Goal: Task Accomplishment & Management: Use online tool/utility

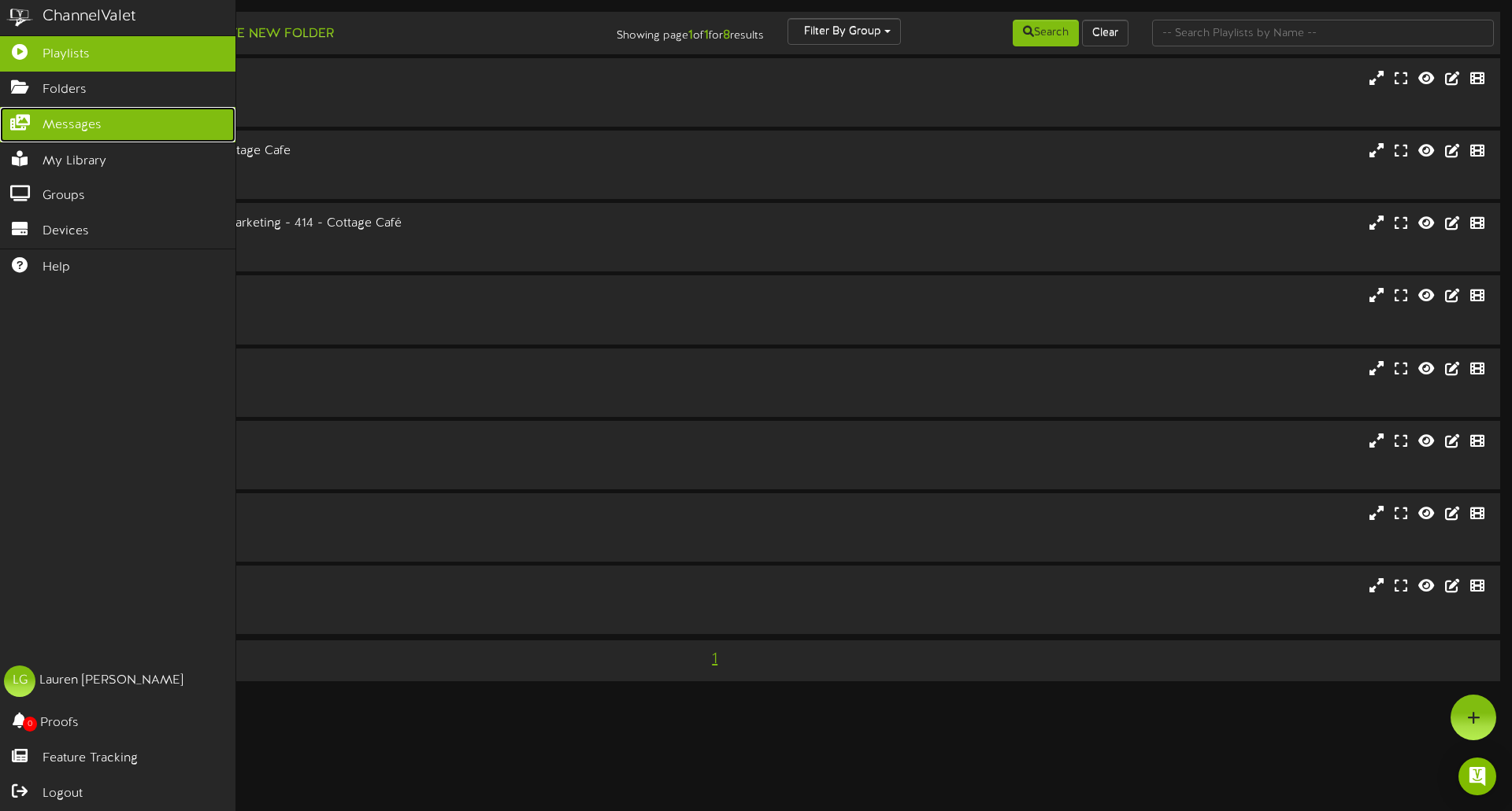
click at [145, 122] on link "Messages" at bounding box center [118, 124] width 236 height 35
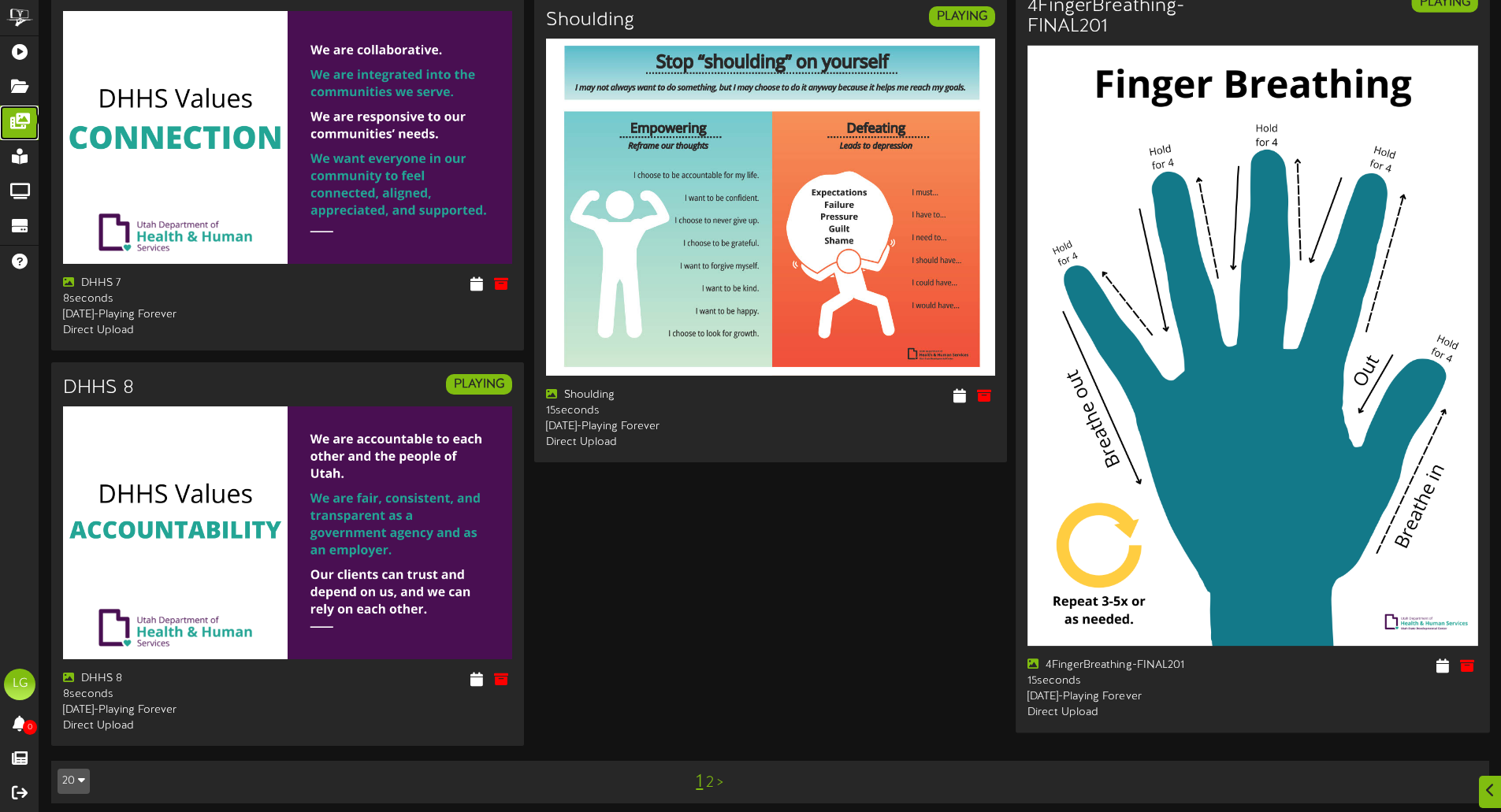
scroll to position [2493, 0]
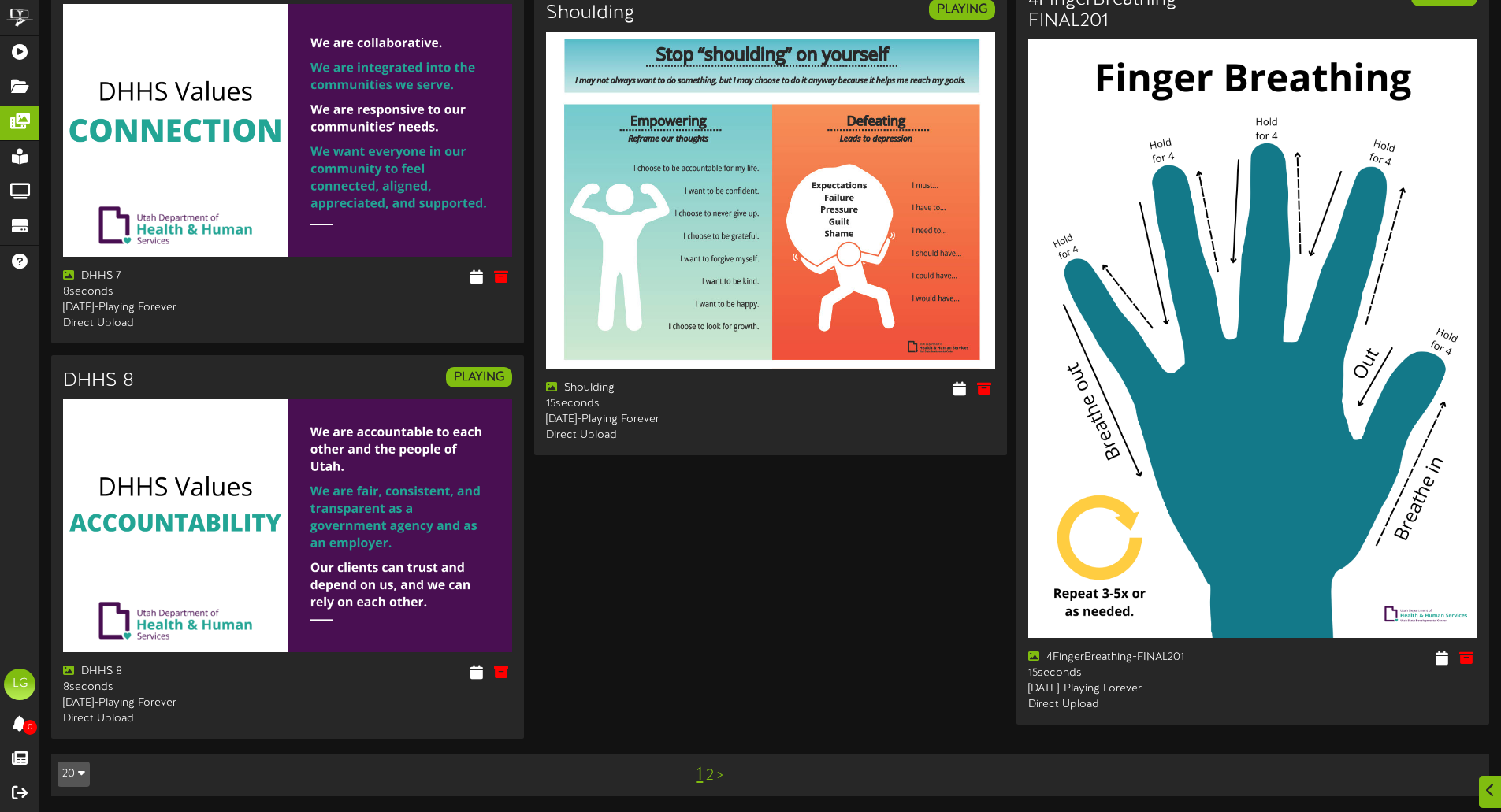
click at [722, 778] on link ">" at bounding box center [720, 775] width 6 height 17
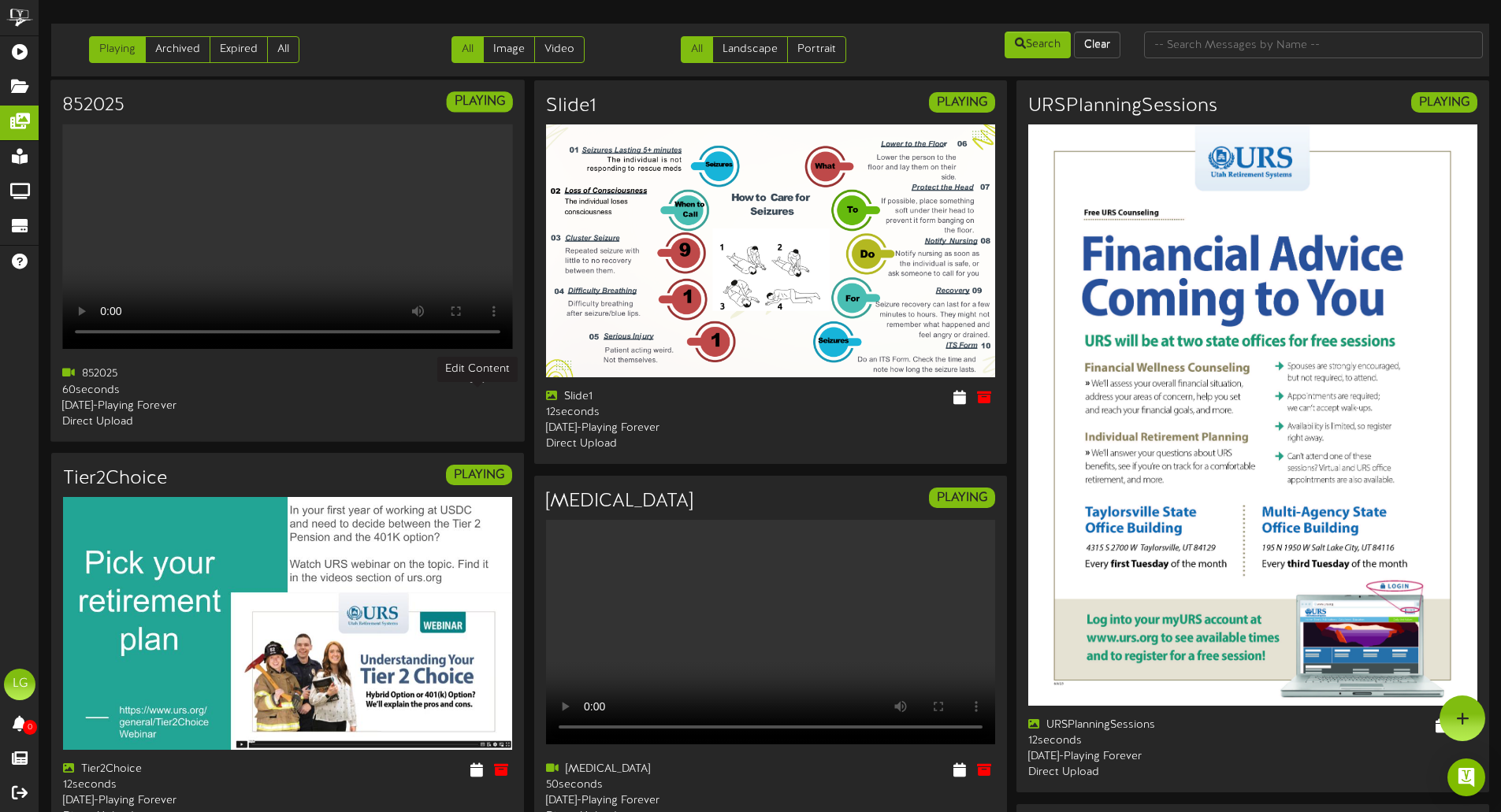
click at [481, 383] on icon at bounding box center [477, 374] width 15 height 17
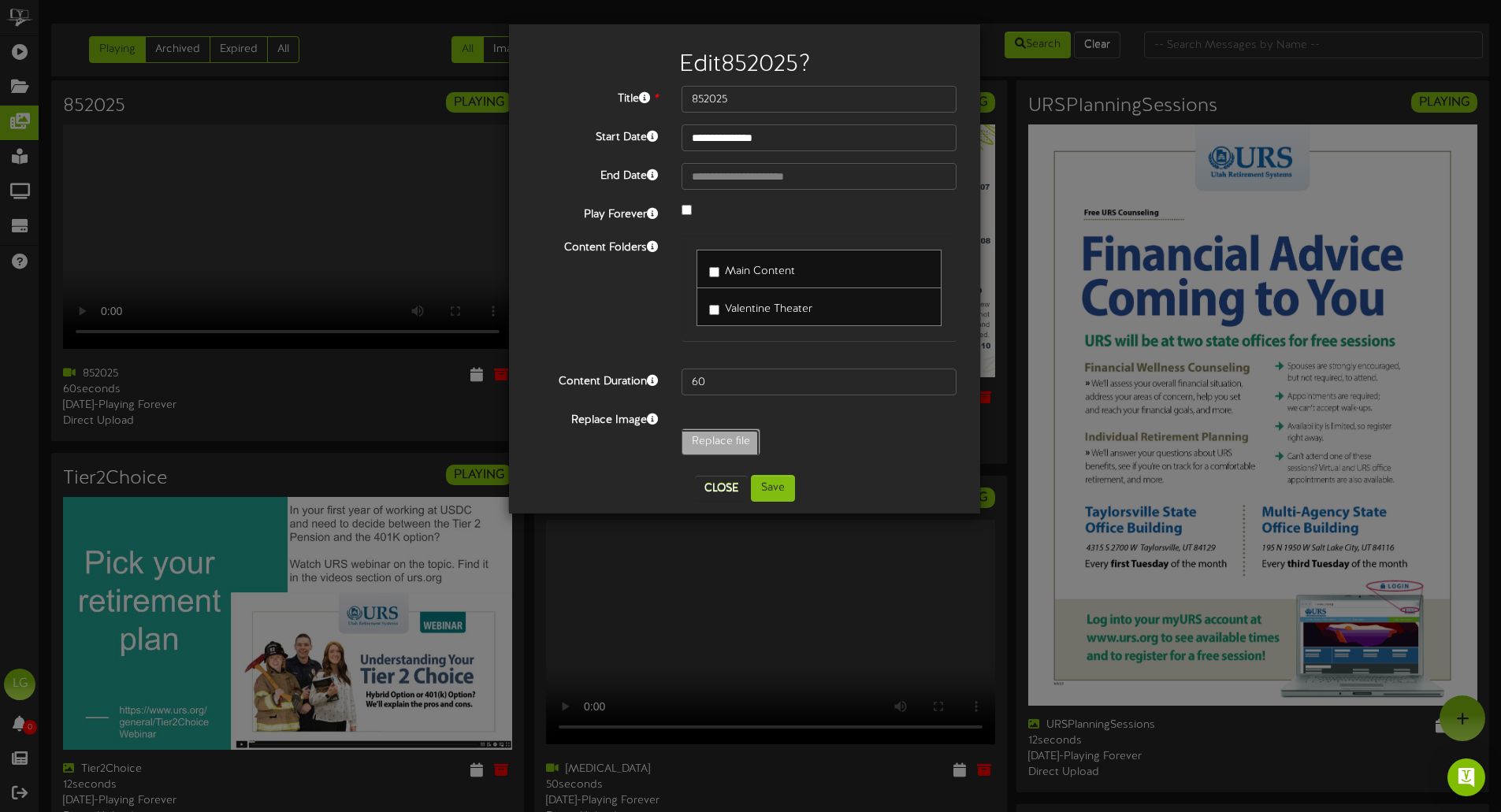
type input "**********"
type input "8122025"
click at [941, 381] on input "41" at bounding box center [818, 382] width 275 height 27
click at [941, 381] on input "42" at bounding box center [818, 382] width 275 height 27
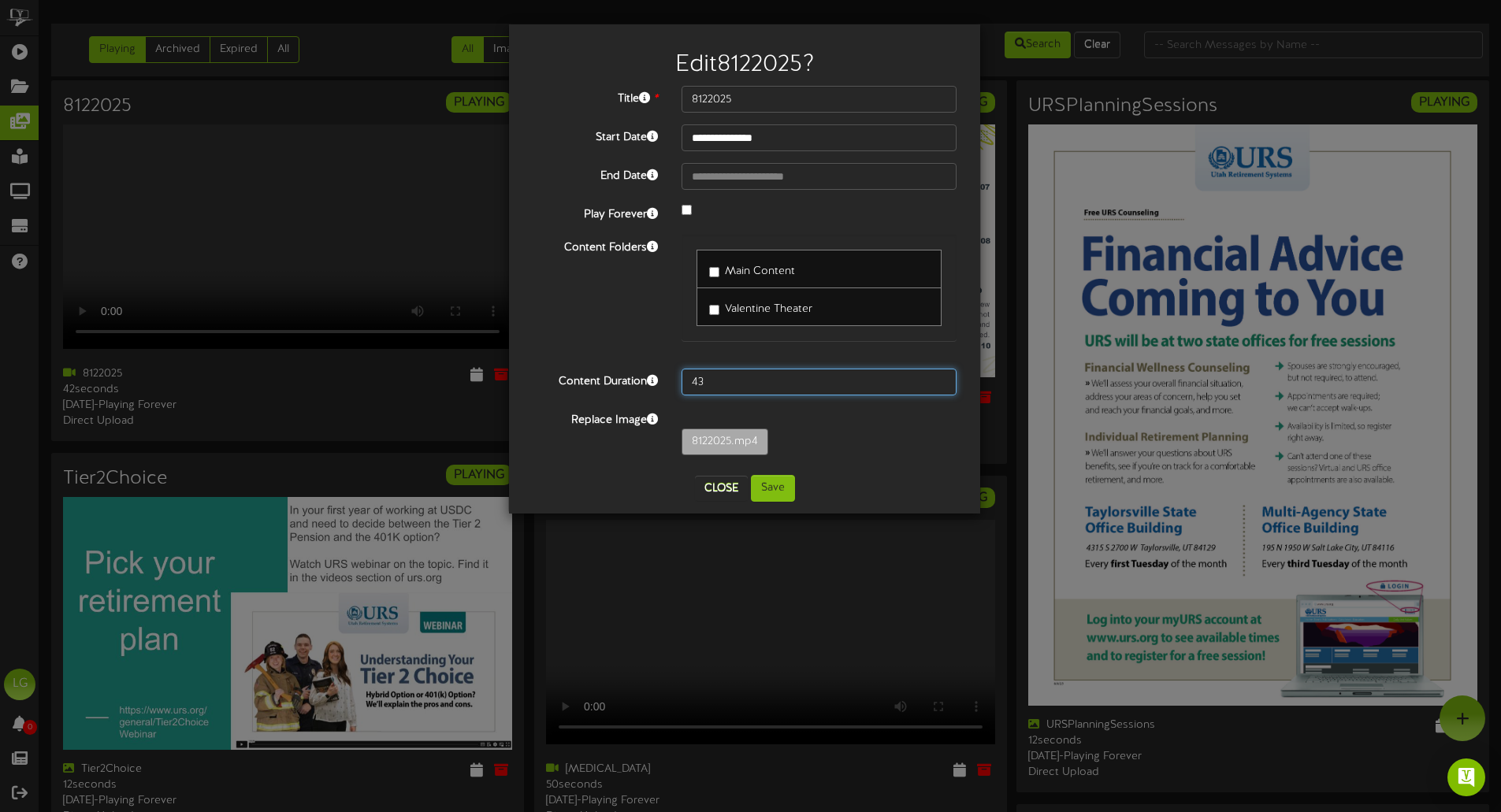
click at [941, 381] on input "43" at bounding box center [818, 382] width 275 height 27
click at [941, 381] on input "44" at bounding box center [818, 382] width 275 height 27
click at [941, 381] on input "45" at bounding box center [818, 382] width 275 height 27
click at [941, 381] on input "46" at bounding box center [818, 382] width 275 height 27
click at [941, 381] on input "47" at bounding box center [818, 382] width 275 height 27
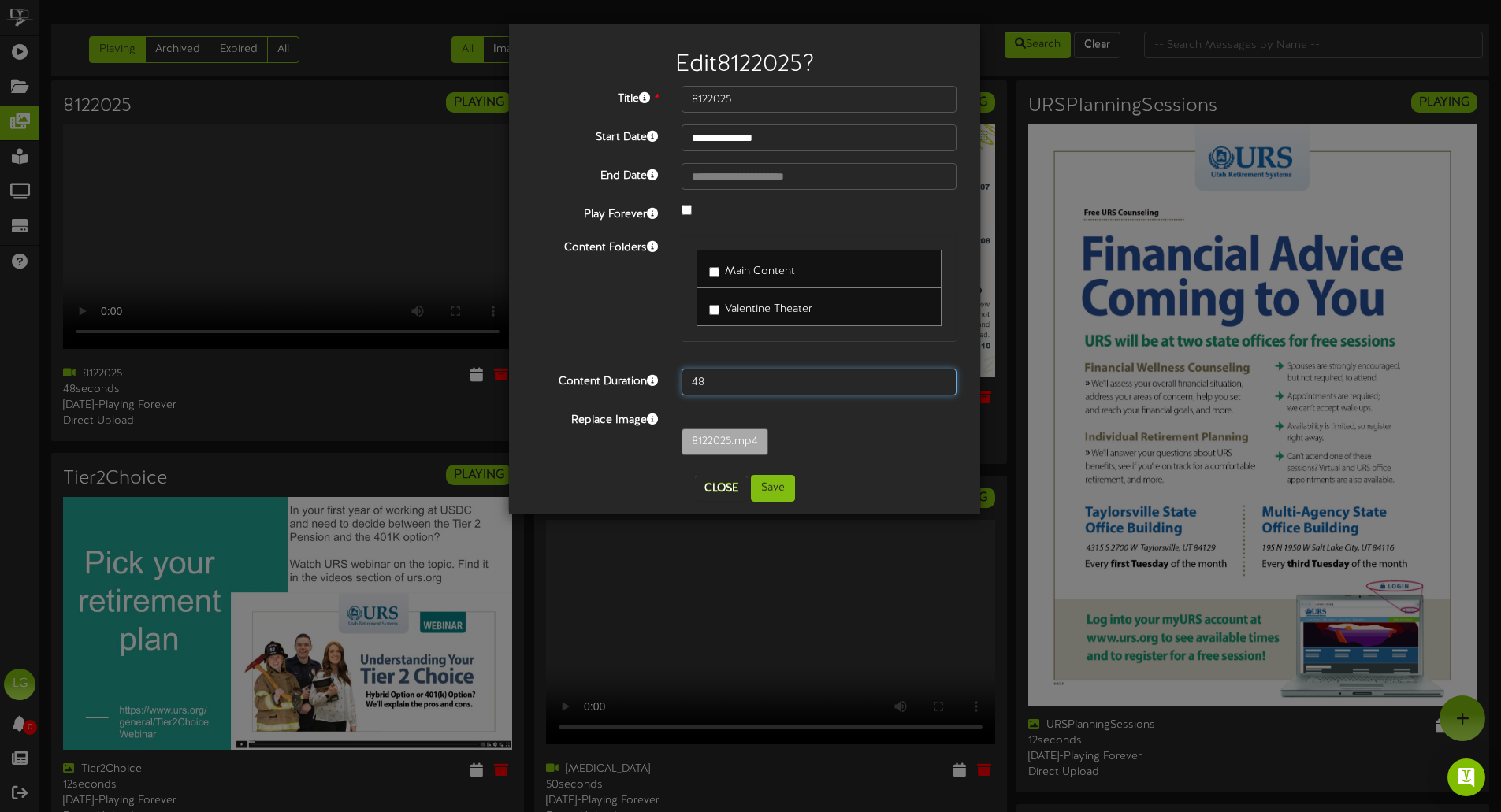
click at [941, 381] on input "48" at bounding box center [818, 382] width 275 height 27
click at [941, 381] on input "49" at bounding box center [818, 382] width 275 height 27
click at [941, 381] on input "50" at bounding box center [818, 382] width 275 height 27
click at [941, 381] on input "51" at bounding box center [818, 382] width 275 height 27
click at [941, 381] on input "52" at bounding box center [818, 382] width 275 height 27
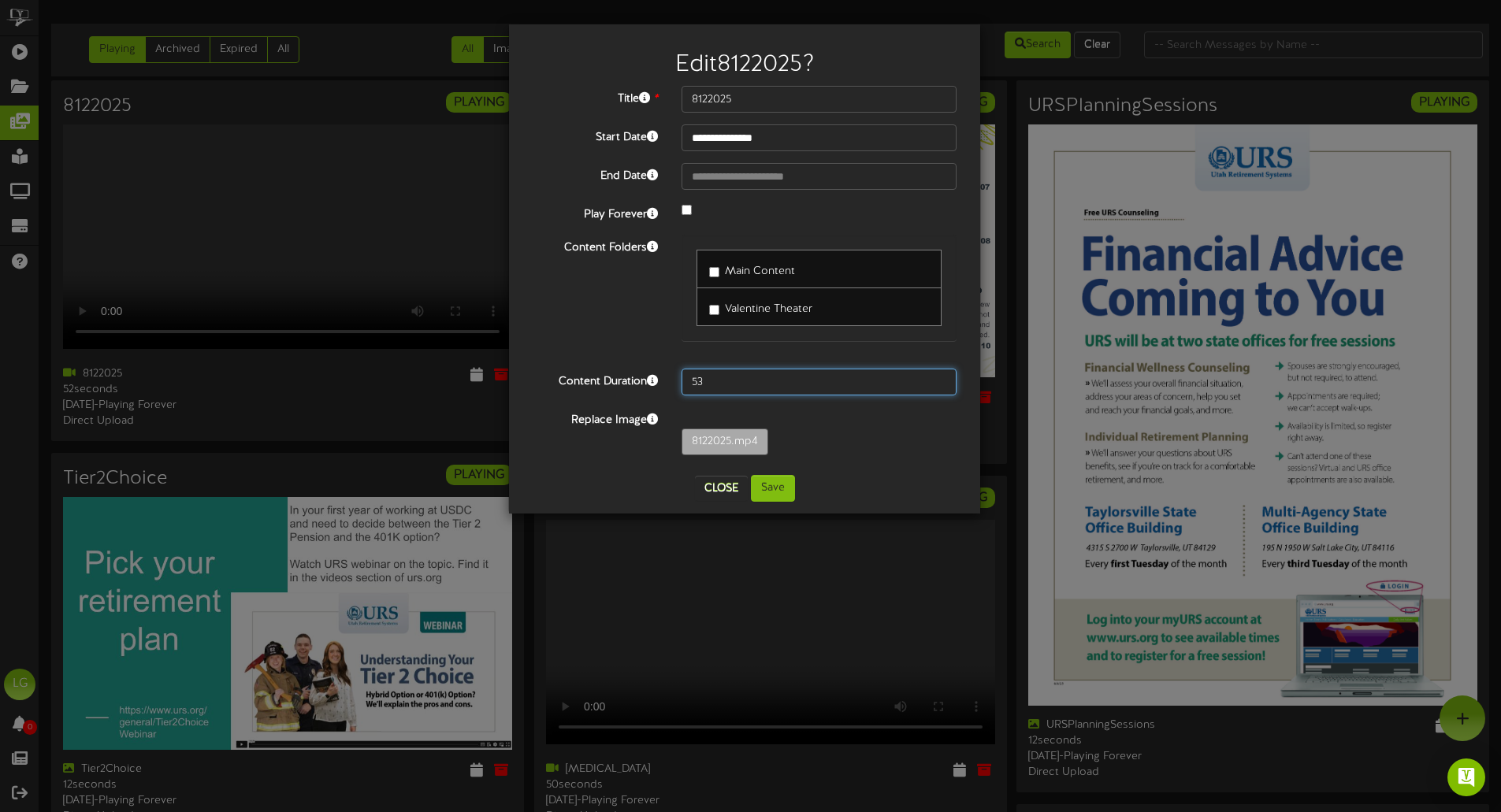
click at [941, 381] on input "53" at bounding box center [818, 382] width 275 height 27
click at [941, 381] on input "54" at bounding box center [818, 382] width 275 height 27
click at [941, 381] on input "55" at bounding box center [818, 382] width 275 height 27
click at [941, 381] on input "56" at bounding box center [818, 382] width 275 height 27
click at [941, 381] on input "57" at bounding box center [818, 382] width 275 height 27
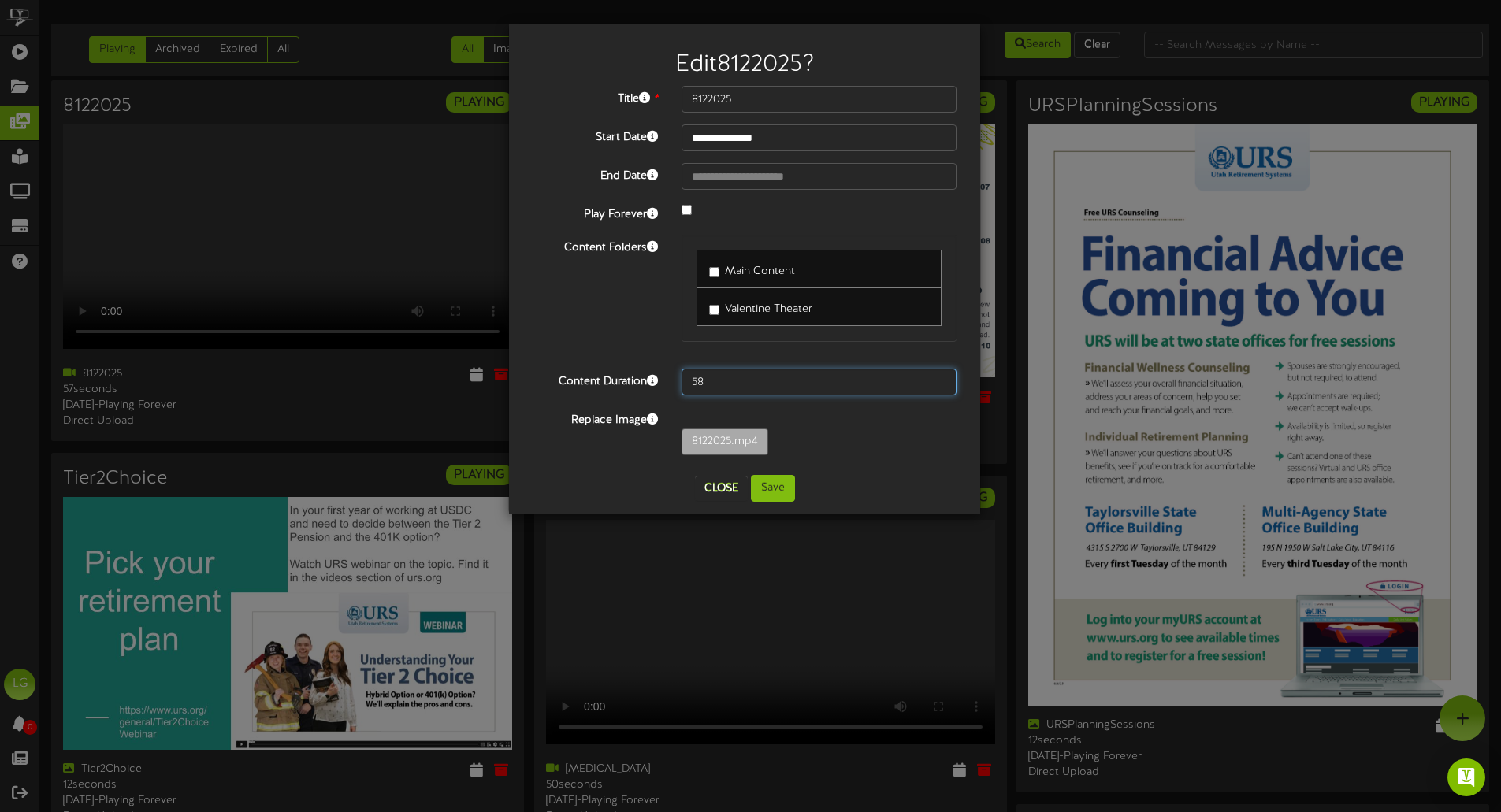
click at [941, 381] on input "58" at bounding box center [818, 382] width 275 height 27
click at [941, 381] on input "59" at bounding box center [818, 382] width 275 height 27
type input "60"
click at [941, 381] on input "60" at bounding box center [818, 382] width 275 height 27
click at [761, 488] on button "Save" at bounding box center [773, 488] width 44 height 27
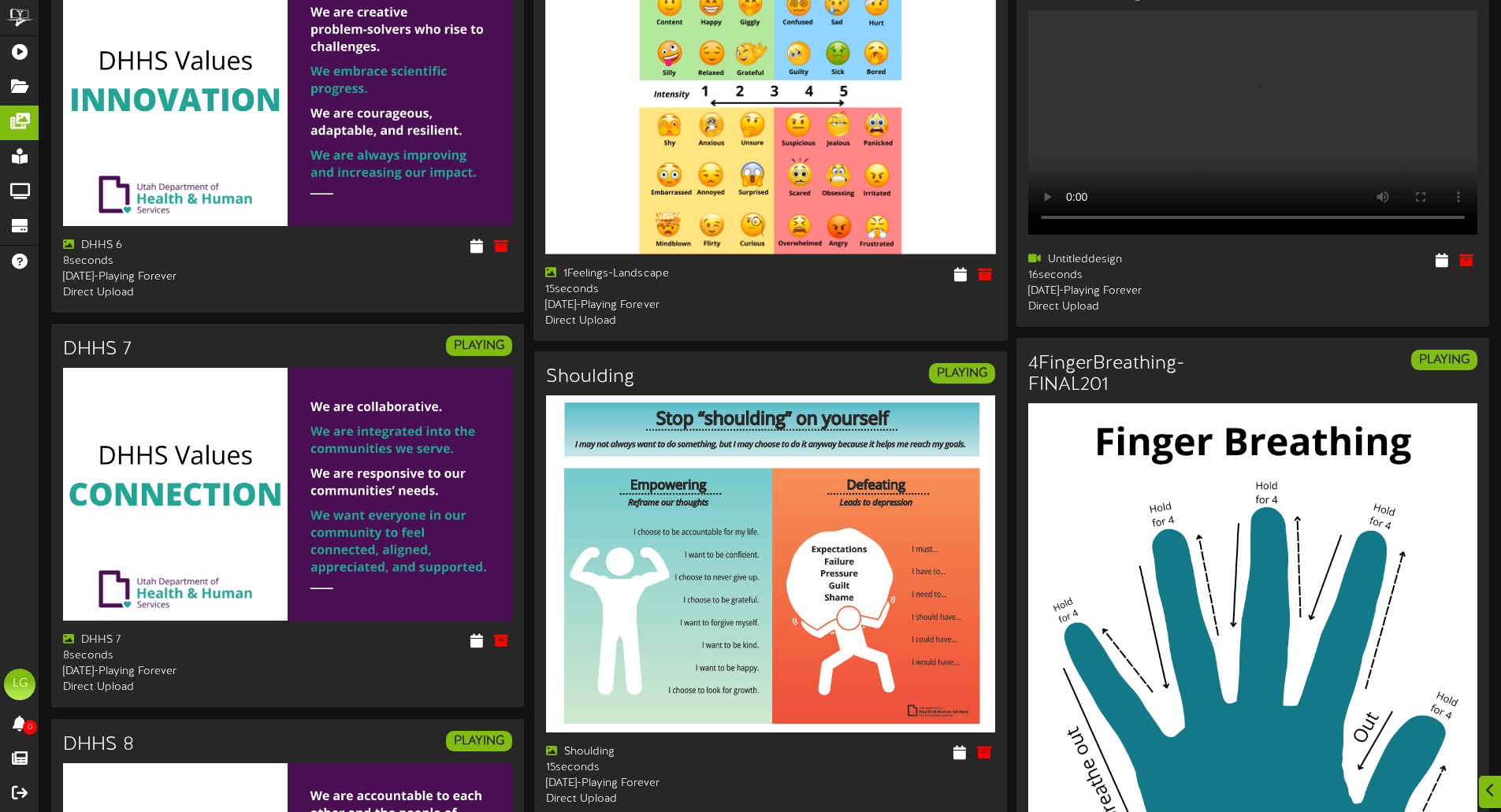
scroll to position [2493, 0]
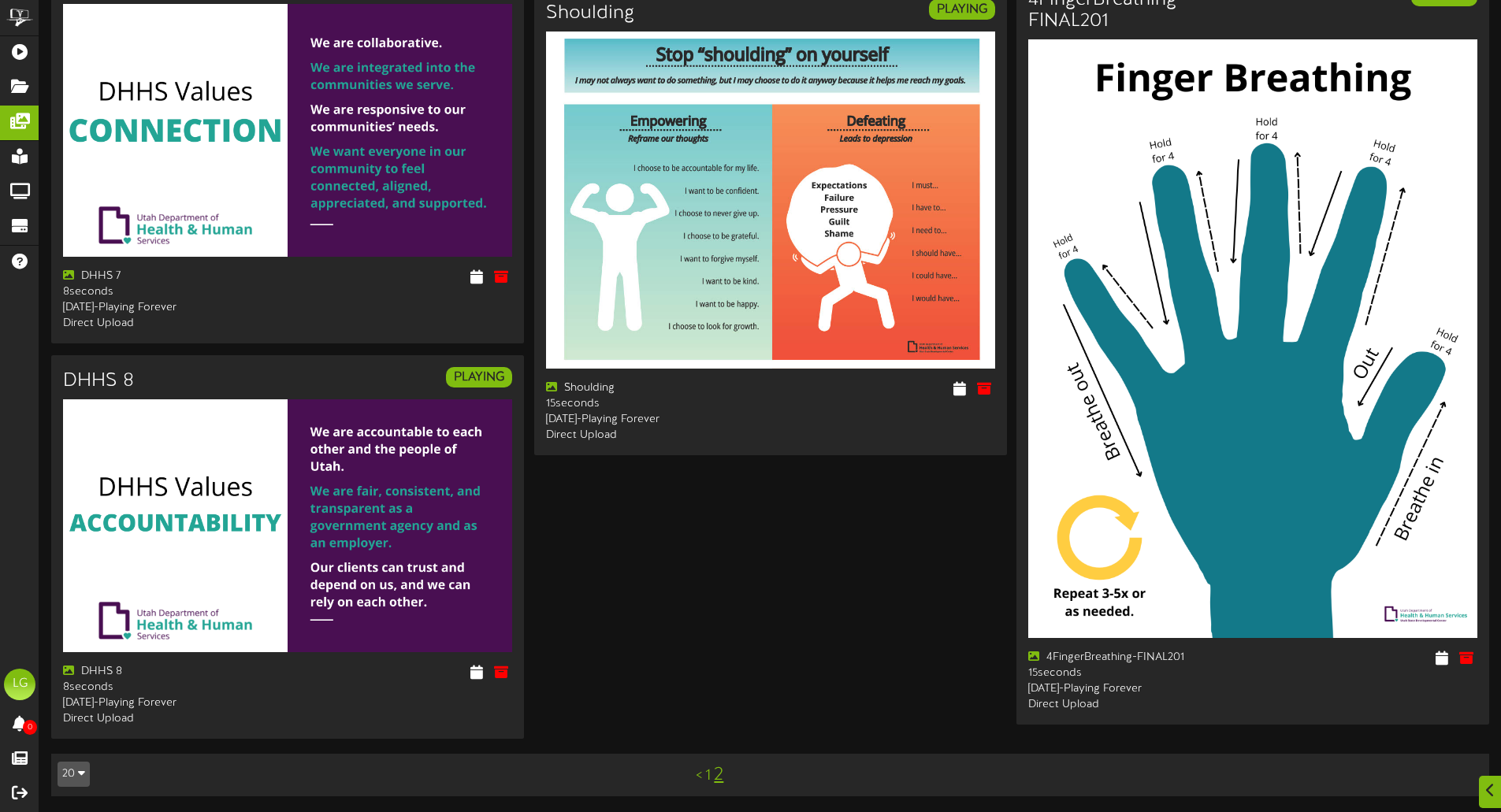
click at [719, 771] on link "2" at bounding box center [718, 775] width 9 height 20
